Goal: Navigation & Orientation: Find specific page/section

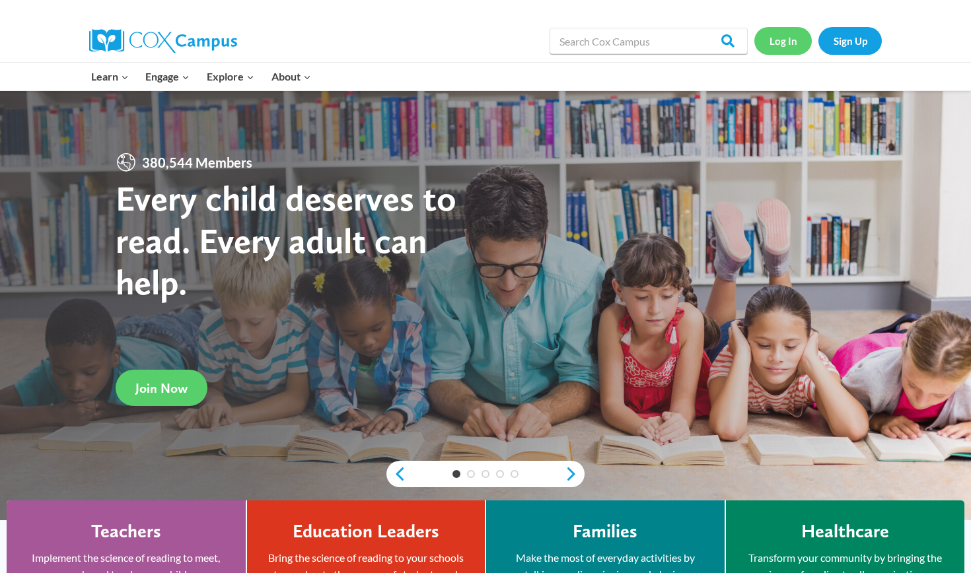
click at [783, 45] on link "Log In" at bounding box center [782, 40] width 57 height 27
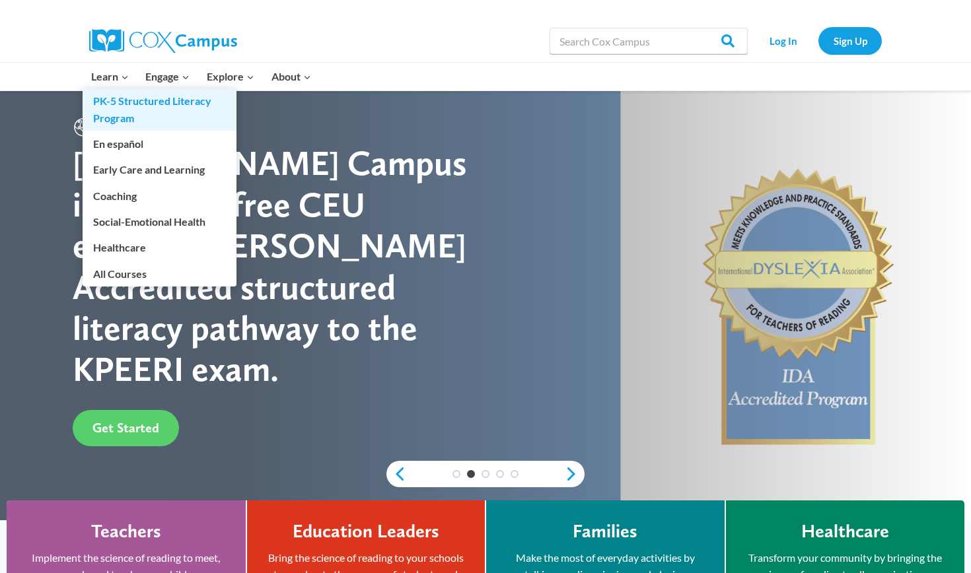
click at [124, 111] on link "PK-5 Structured Literacy Program" at bounding box center [160, 109] width 154 height 42
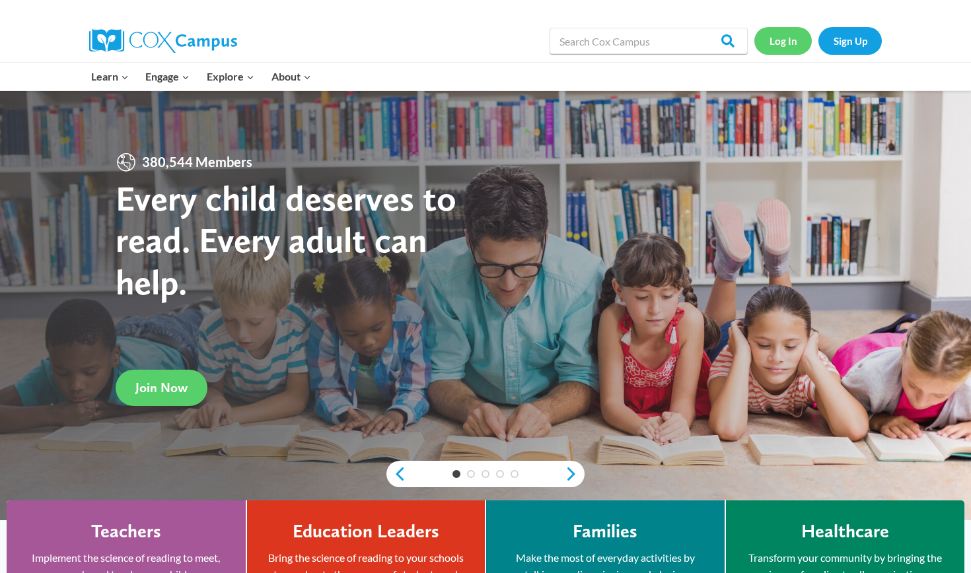
click at [780, 38] on link "Log In" at bounding box center [782, 40] width 57 height 27
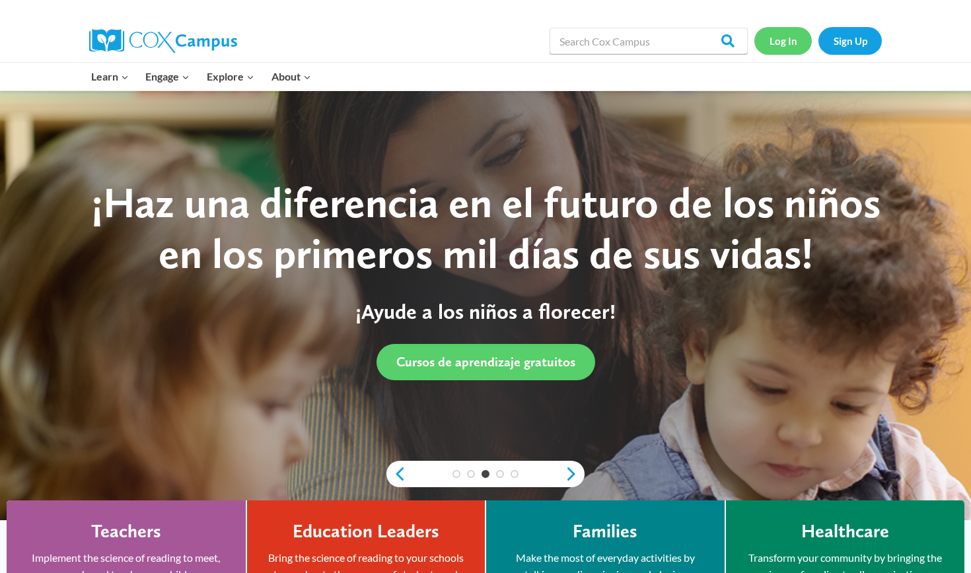
click at [530, 50] on div "Search in https://coxcampus.org/ Search Search Log In Sign Up" at bounding box center [638, 41] width 489 height 42
click at [779, 52] on link "Log In" at bounding box center [782, 40] width 57 height 27
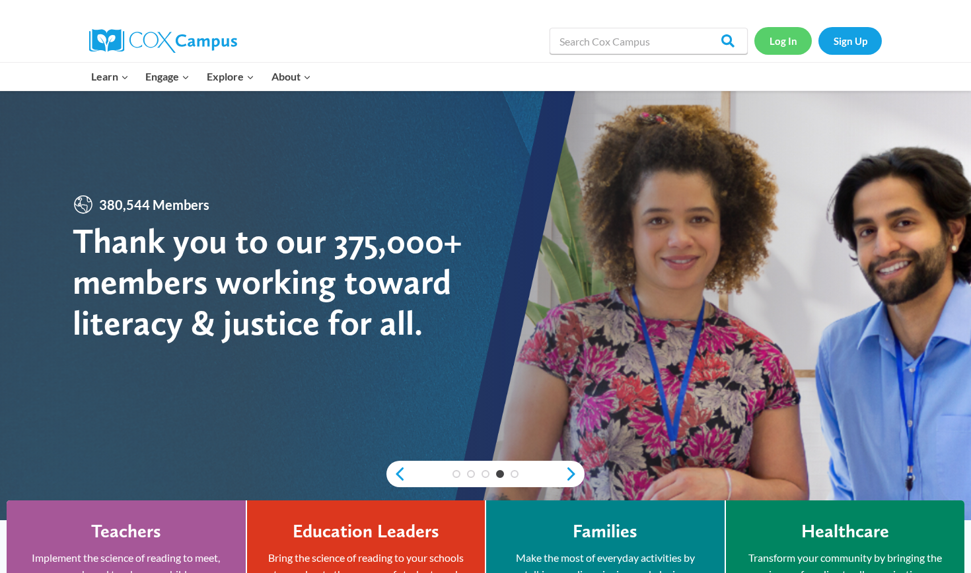
click at [796, 51] on link "Log In" at bounding box center [782, 40] width 57 height 27
